Goal: Book appointment/travel/reservation

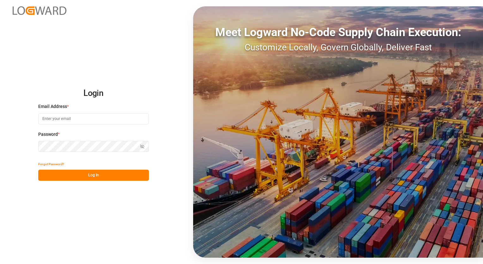
type input "[EMAIL_ADDRESS][PERSON_NAME][DOMAIN_NAME]"
click at [96, 176] on button "Log In" at bounding box center [93, 175] width 111 height 11
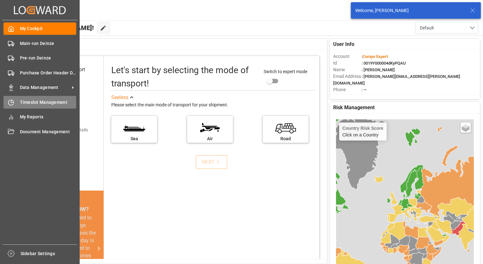
click at [35, 103] on span "Timeslot Management" at bounding box center [48, 102] width 57 height 7
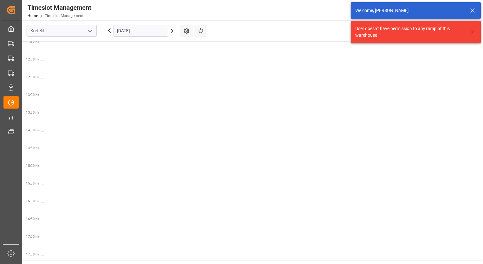
scroll to position [434, 0]
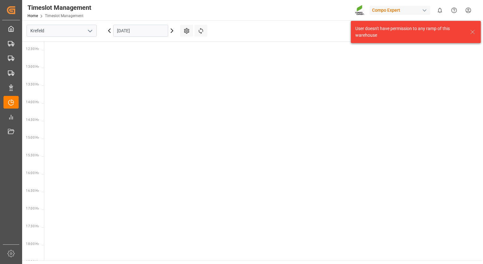
click at [90, 31] on polyline "open menu" at bounding box center [90, 31] width 4 height 2
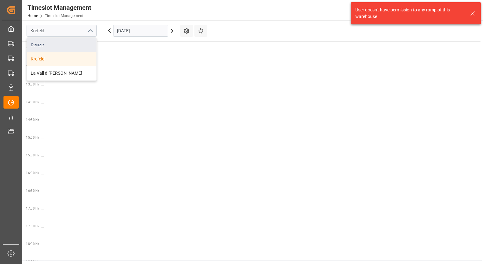
click at [56, 44] on div "Deinze" at bounding box center [62, 45] width 70 height 14
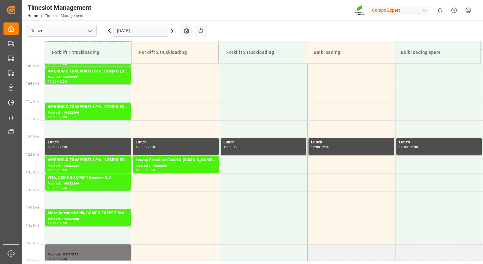
scroll to position [457, 0]
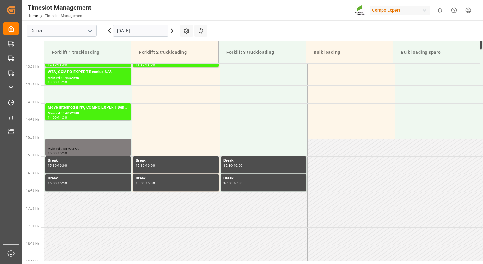
click at [142, 31] on input "[DATE]" at bounding box center [140, 31] width 55 height 12
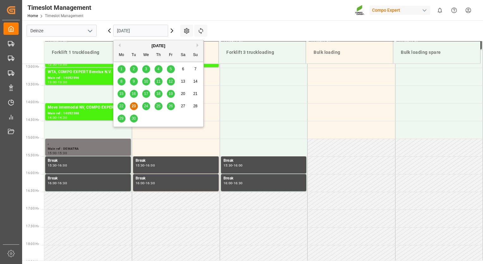
click at [120, 96] on div "15" at bounding box center [122, 94] width 8 height 8
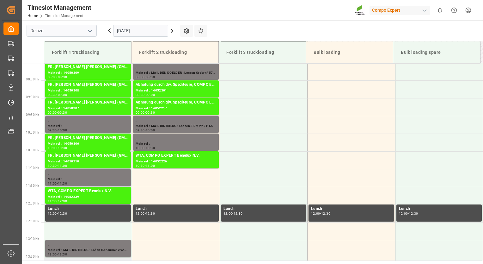
scroll to position [267, 0]
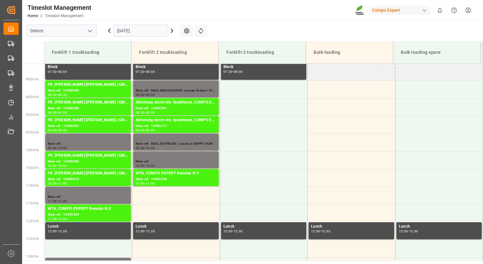
click at [146, 33] on input "[DATE]" at bounding box center [140, 31] width 55 height 12
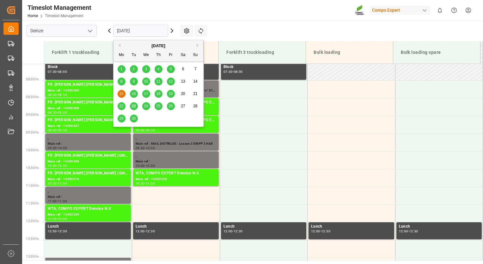
click at [135, 95] on span "16" at bounding box center [134, 93] width 4 height 4
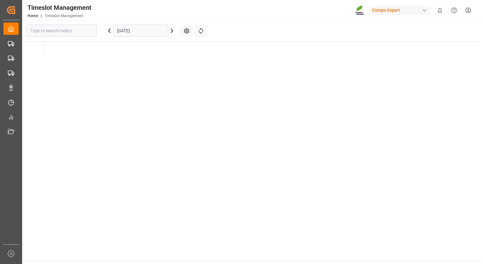
type input "Deinze"
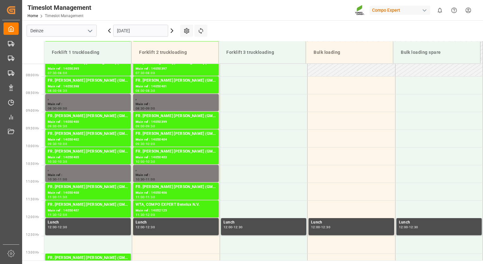
scroll to position [234, 0]
